Goal: Transaction & Acquisition: Purchase product/service

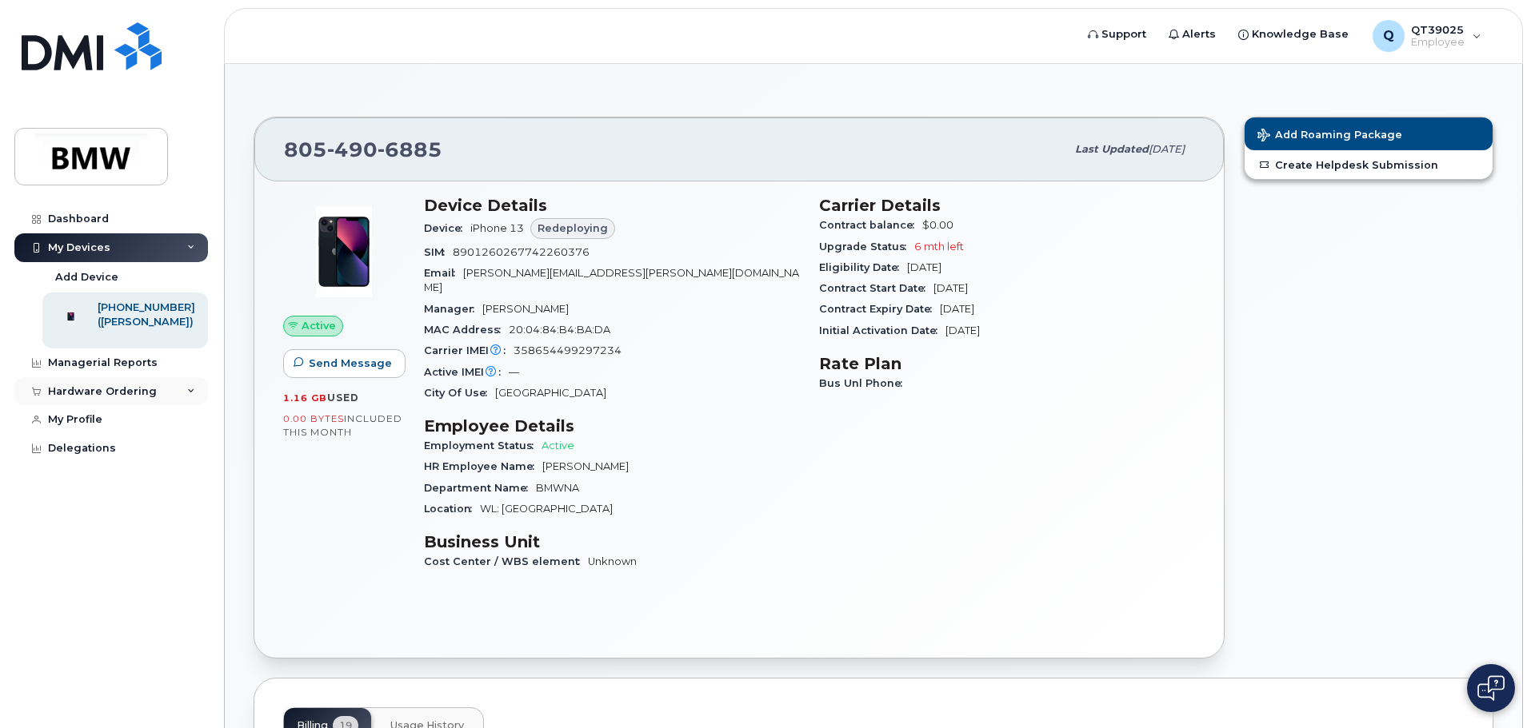
click at [87, 398] on div "Hardware Ordering" at bounding box center [102, 391] width 109 height 13
click at [88, 459] on div "New Order" at bounding box center [85, 452] width 61 height 14
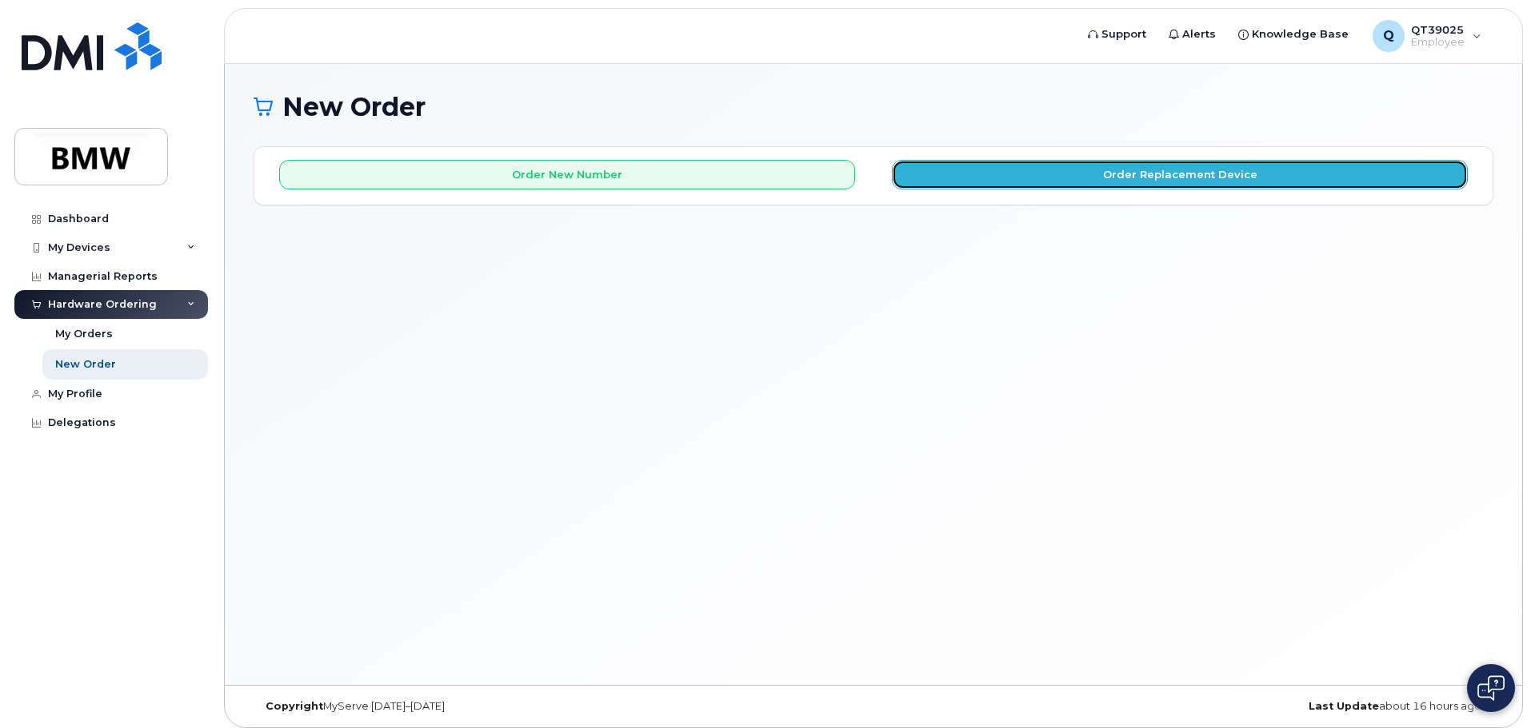
click at [1074, 172] on button "Order Replacement Device" at bounding box center [1180, 175] width 576 height 30
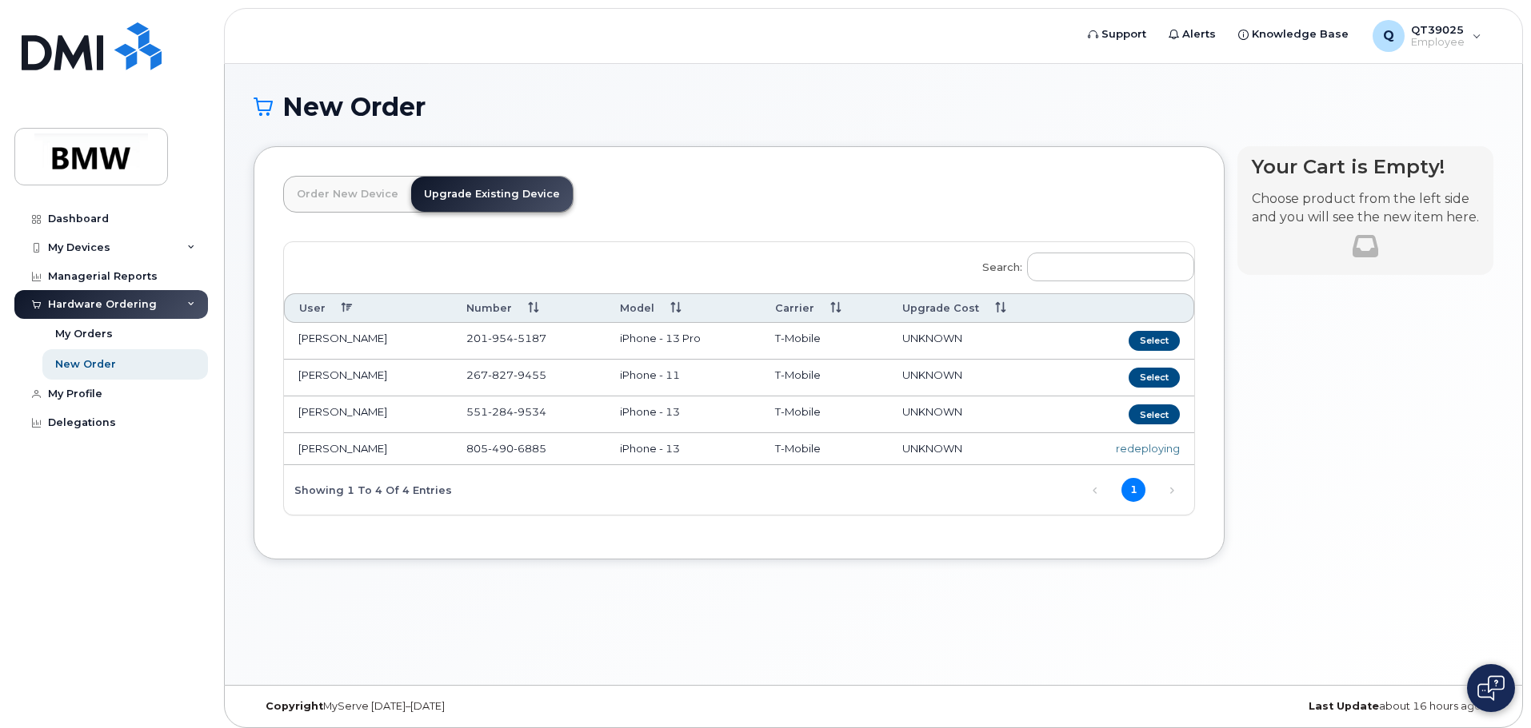
click at [502, 195] on link "Upgrade Existing Device" at bounding box center [492, 194] width 162 height 35
click at [1152, 410] on button "Select" at bounding box center [1153, 415] width 51 height 20
